Goal: Check status: Check status

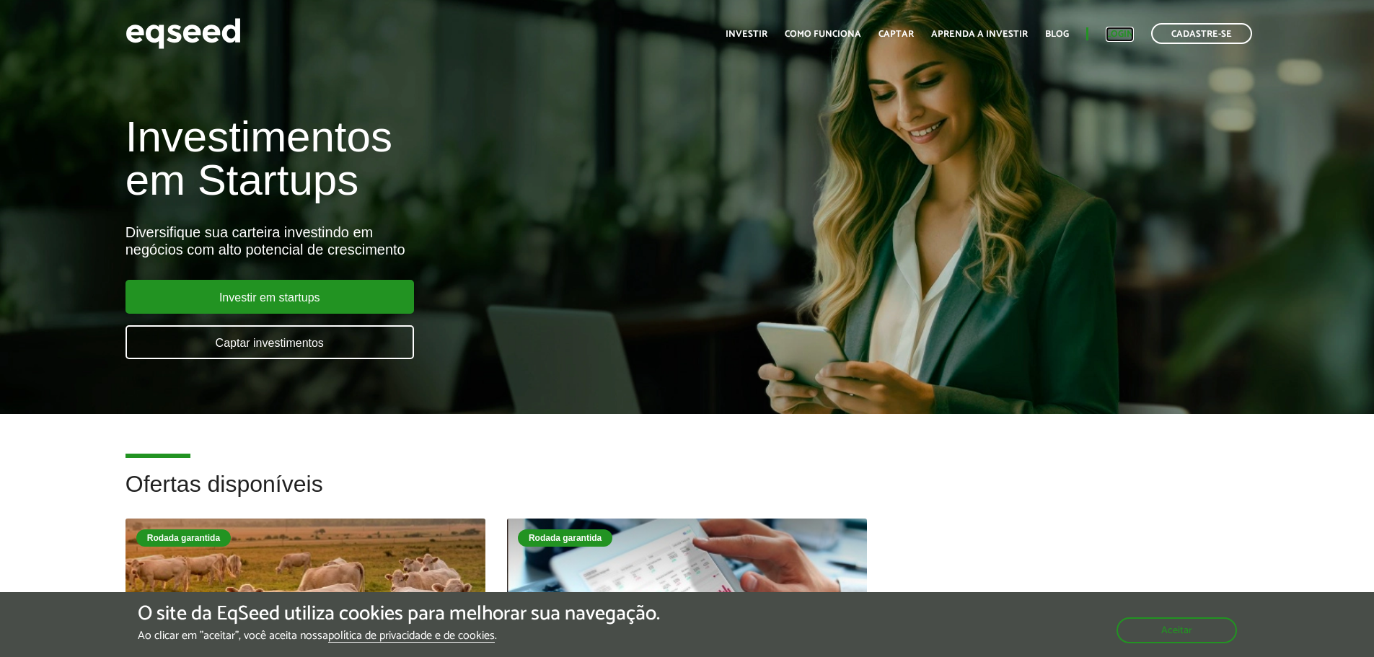
click at [1115, 33] on link "Login" at bounding box center [1120, 34] width 28 height 9
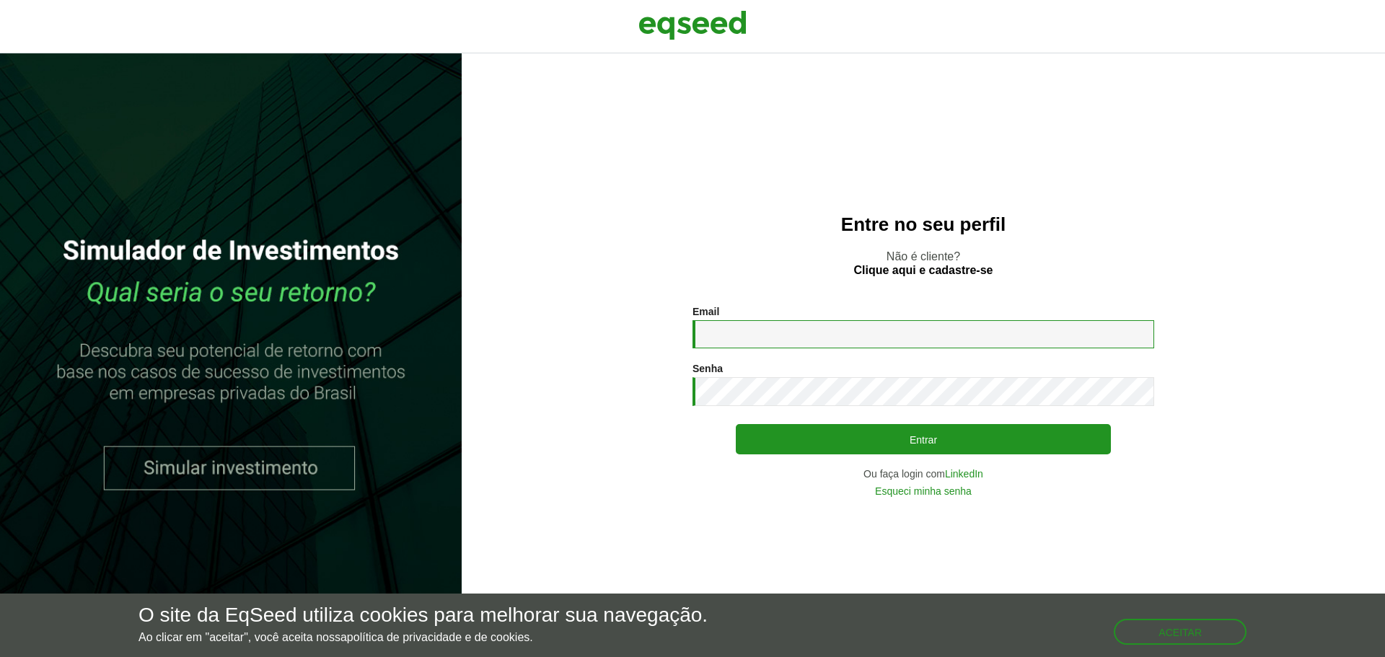
click at [742, 333] on input "Email *" at bounding box center [924, 334] width 462 height 28
type input "**********"
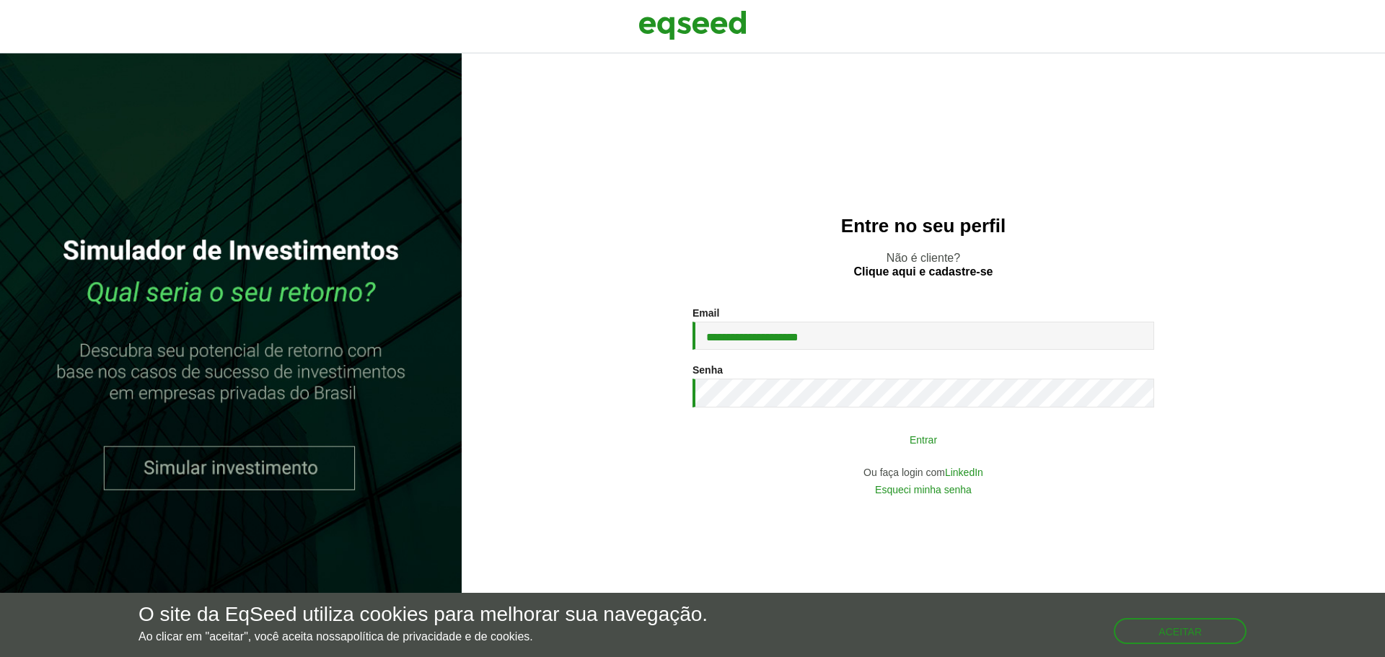
click at [907, 445] on button "Entrar" at bounding box center [923, 439] width 375 height 27
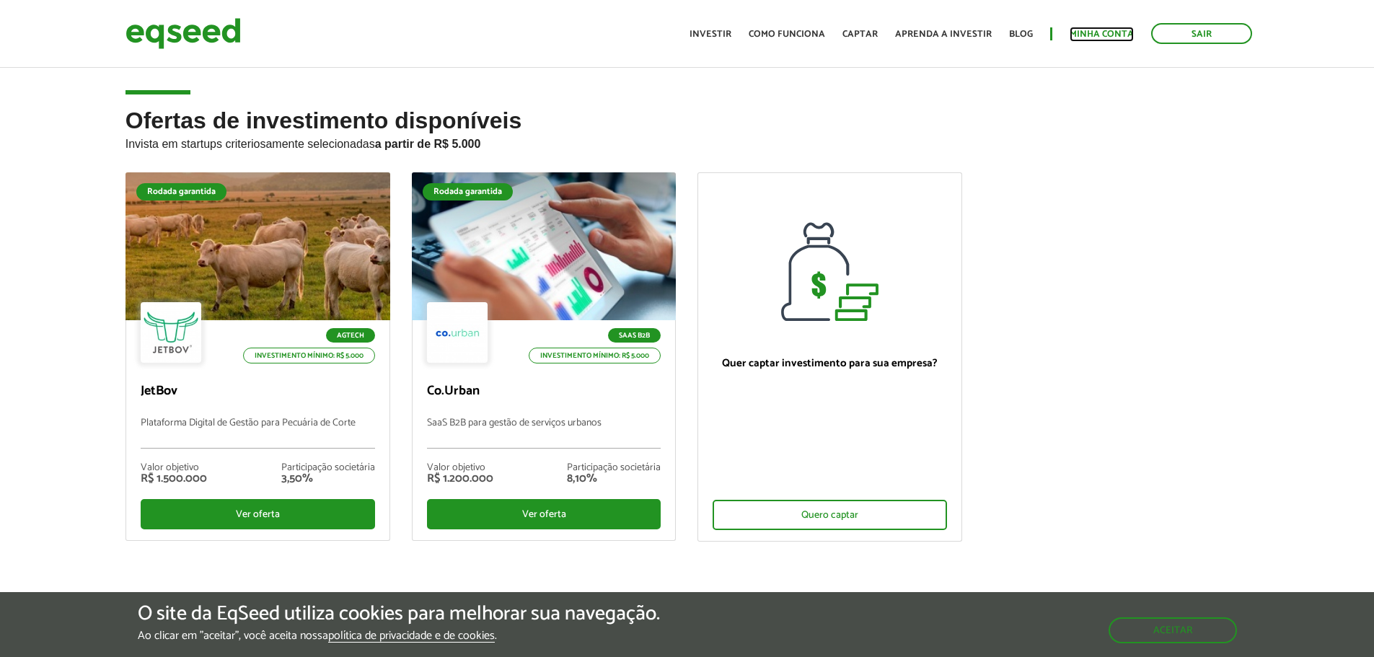
drag, startPoint x: 1107, startPoint y: 32, endPoint x: 1073, endPoint y: 66, distance: 48.5
click at [1107, 32] on link "Minha conta" at bounding box center [1102, 34] width 64 height 9
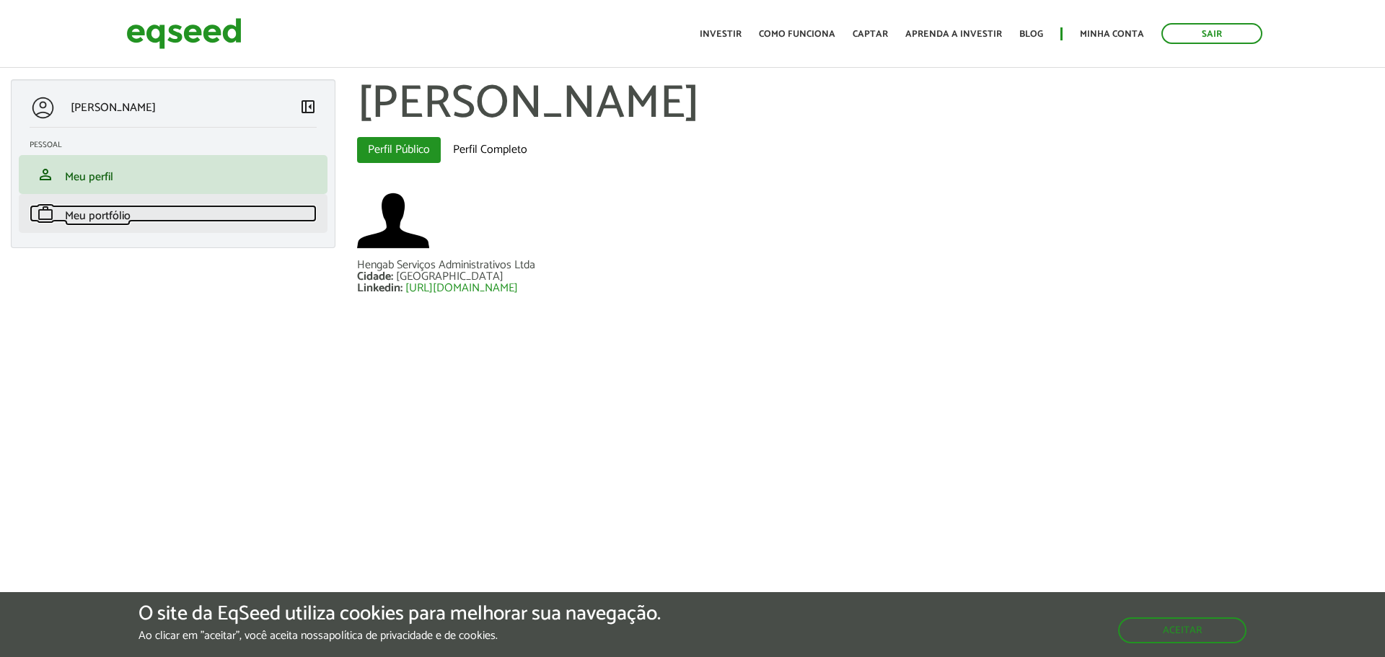
click at [90, 211] on span "Meu portfólio" at bounding box center [98, 215] width 66 height 19
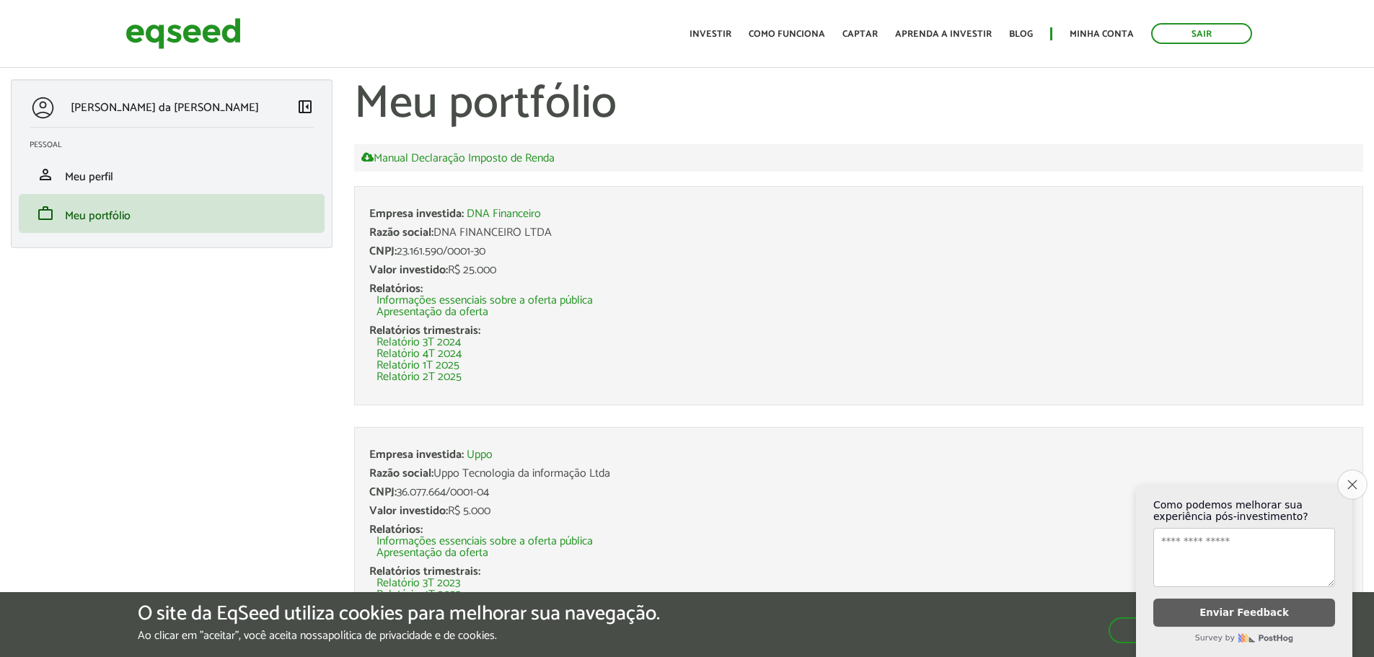
click at [1352, 480] on icon "Close survey" at bounding box center [1352, 484] width 9 height 9
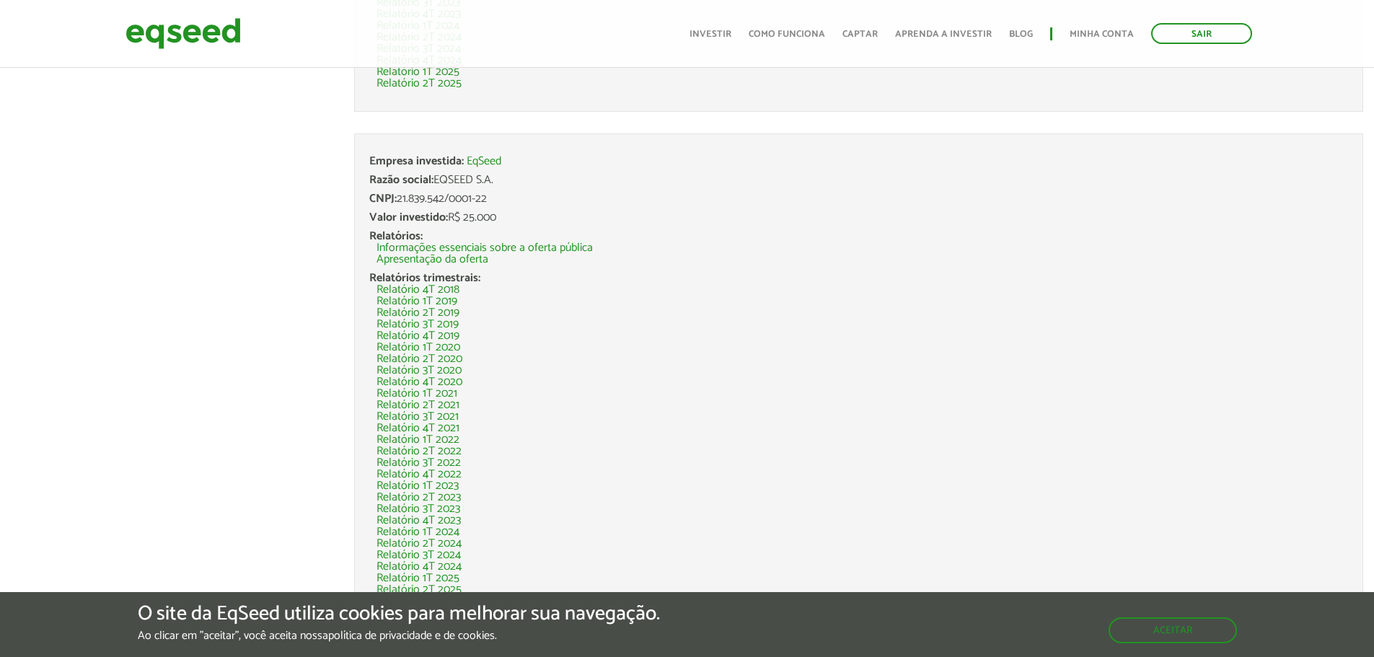
scroll to position [623, 0]
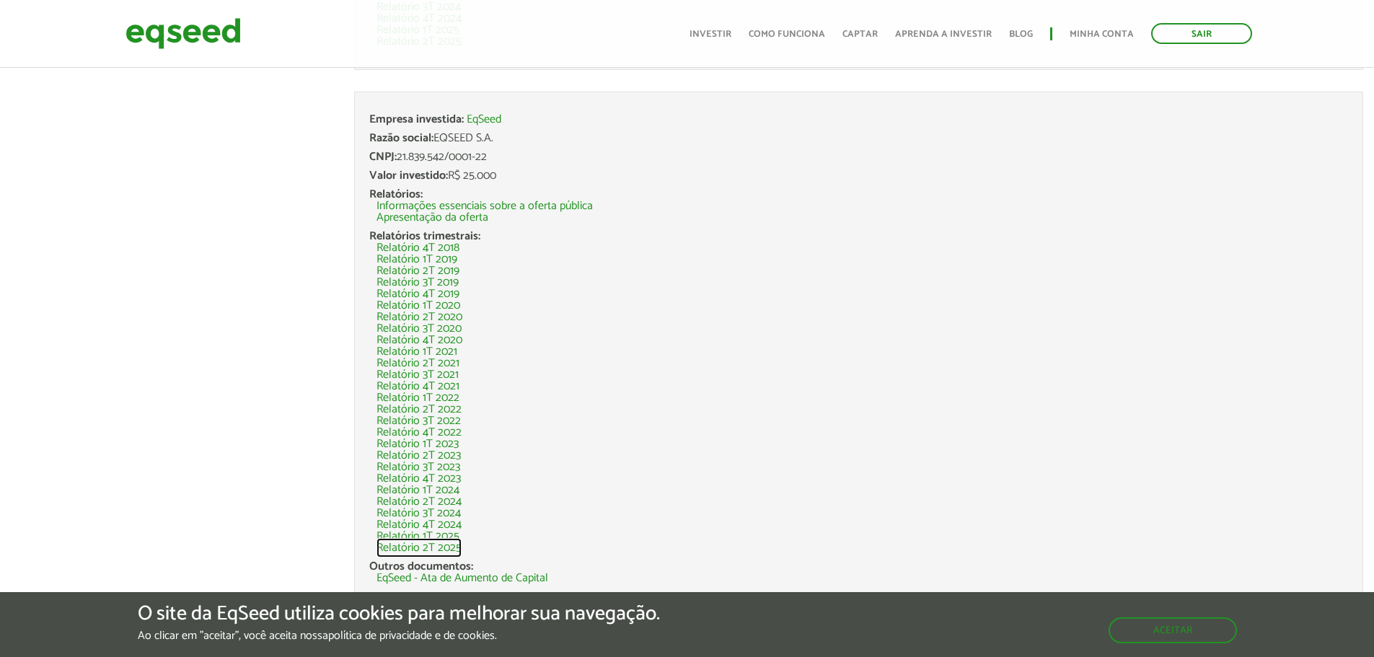
click at [402, 548] on link "Relatório 2T 2025" at bounding box center [419, 549] width 85 height 12
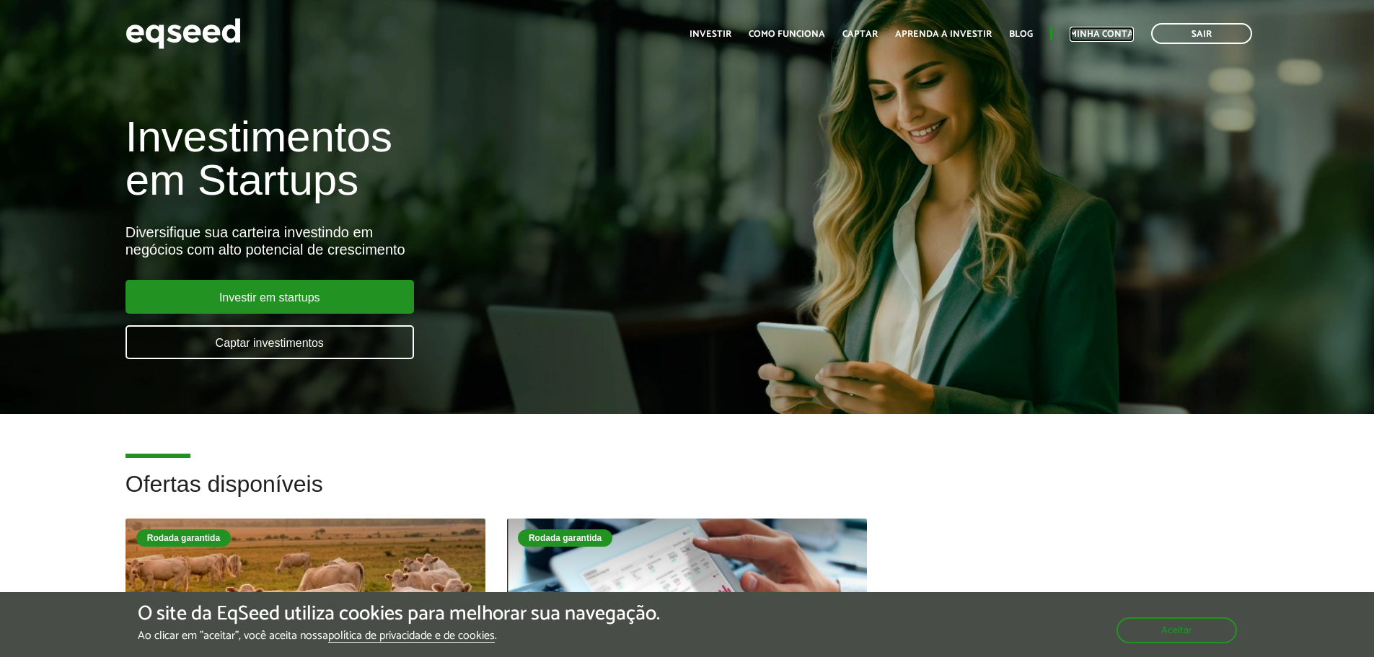
drag, startPoint x: 1106, startPoint y: 30, endPoint x: 1094, endPoint y: 52, distance: 24.5
click at [1105, 32] on link "Minha conta" at bounding box center [1102, 34] width 64 height 9
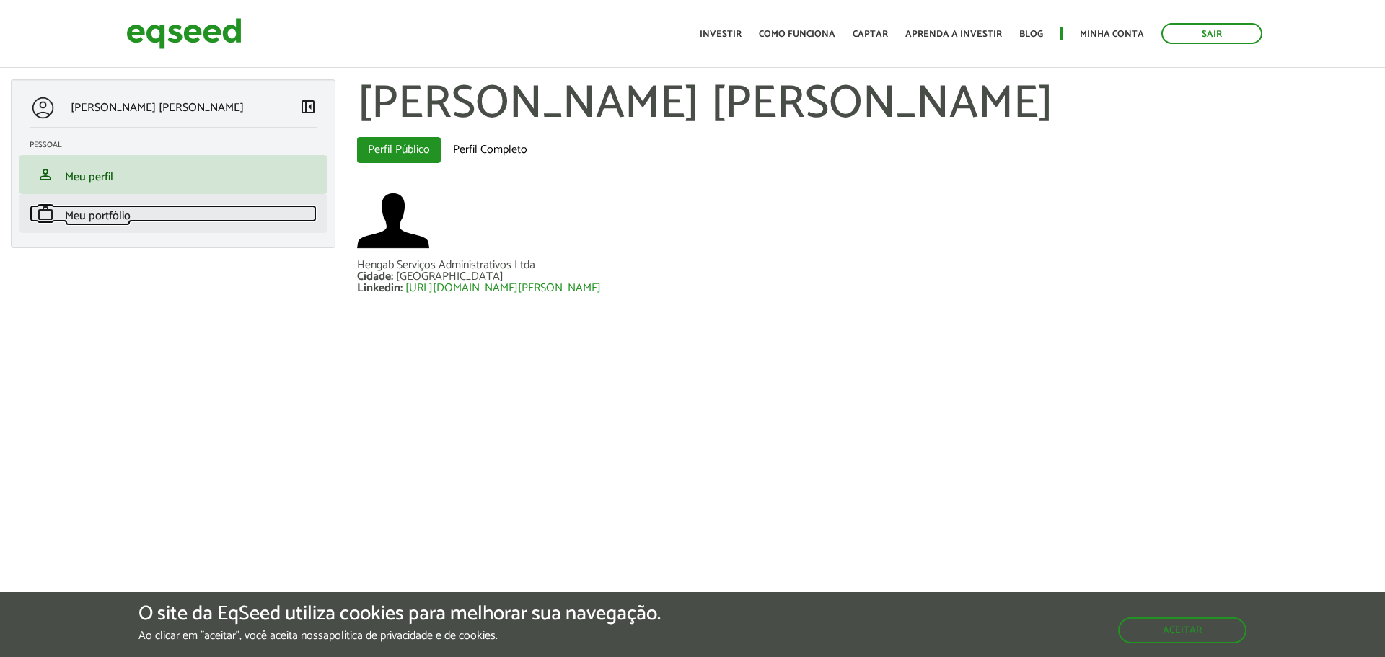
click at [90, 218] on span "Meu portfólio" at bounding box center [98, 215] width 66 height 19
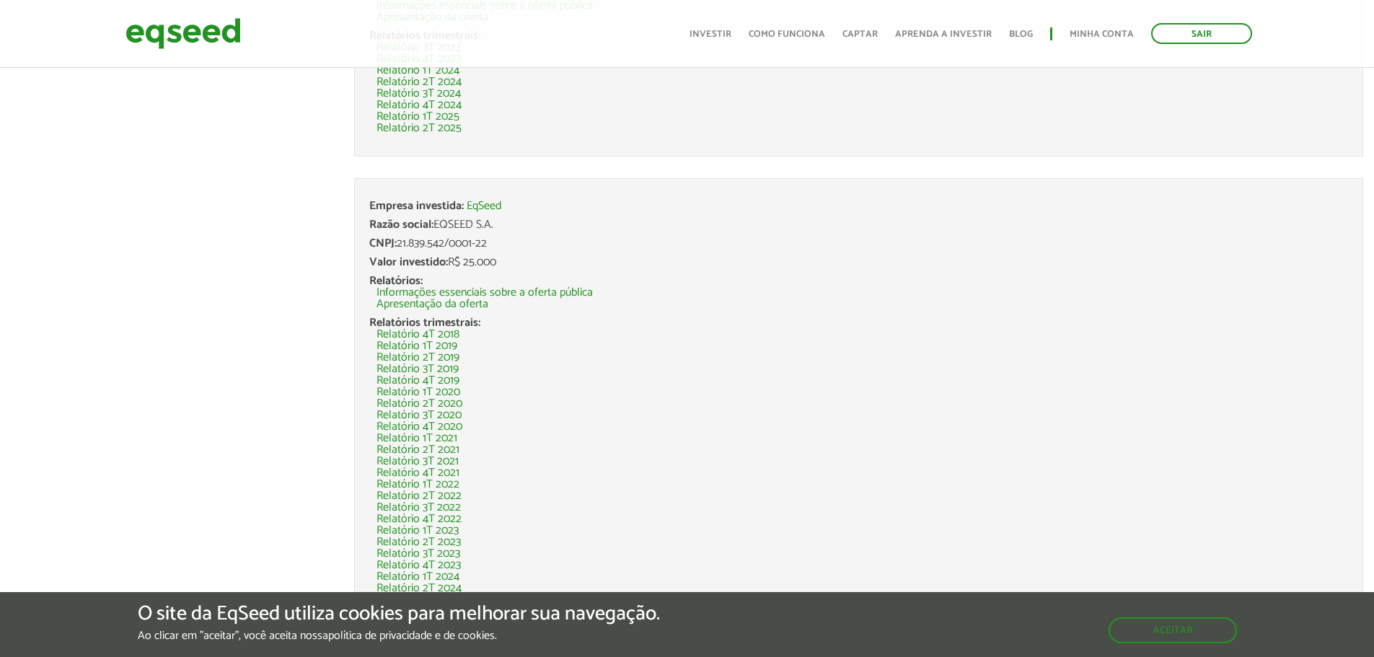
scroll to position [334, 0]
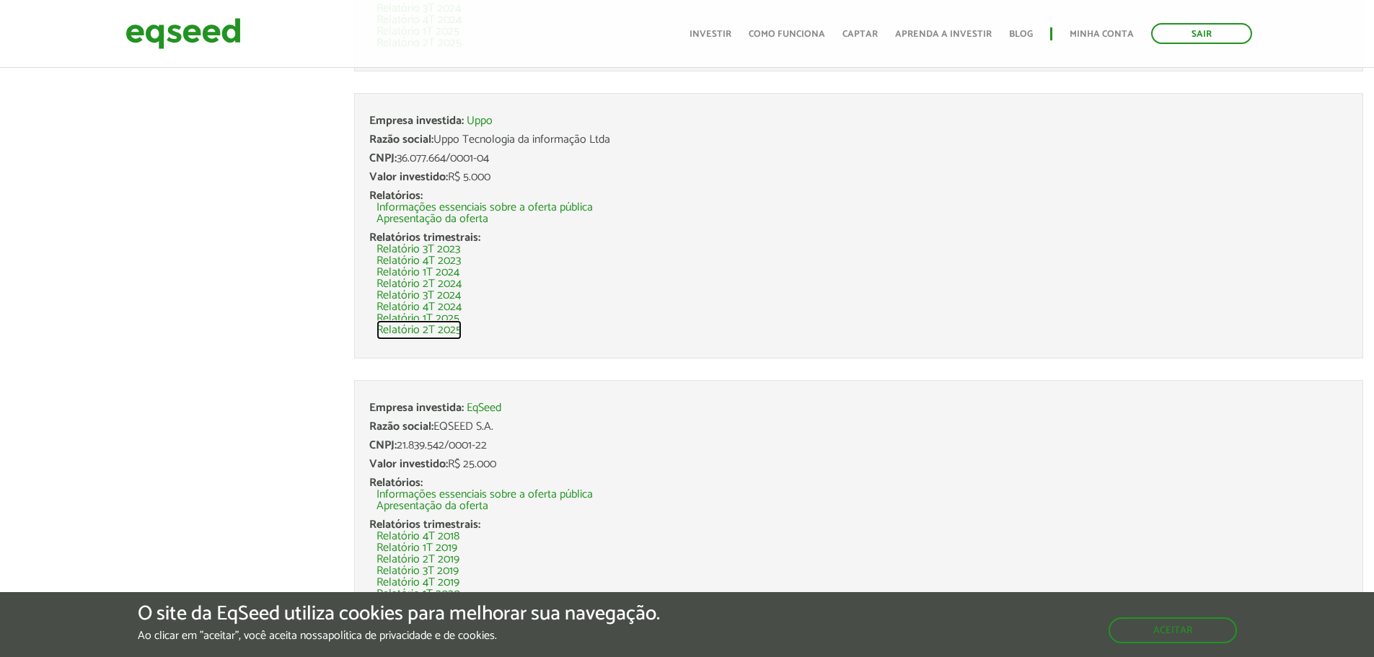
click at [402, 328] on link "Relatório 2T 2025" at bounding box center [419, 331] width 85 height 12
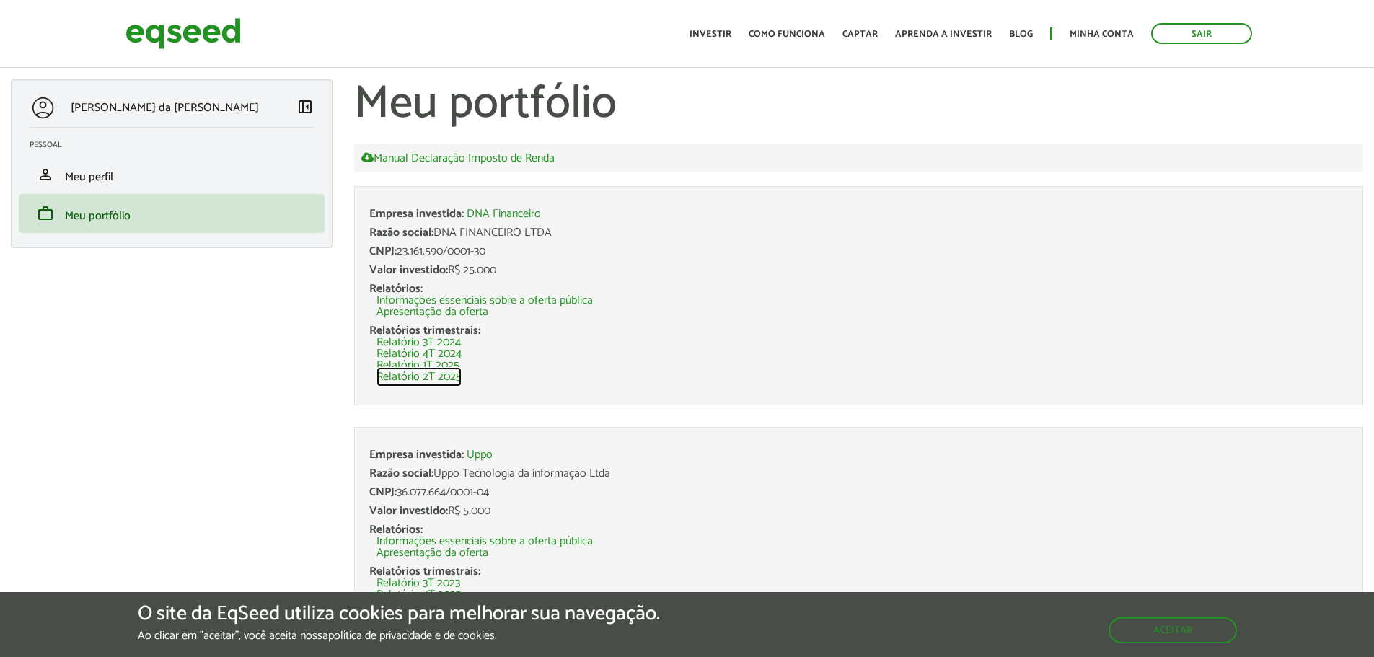
click at [406, 377] on link "Relatório 2T 2025" at bounding box center [419, 378] width 85 height 12
